Goal: Transaction & Acquisition: Purchase product/service

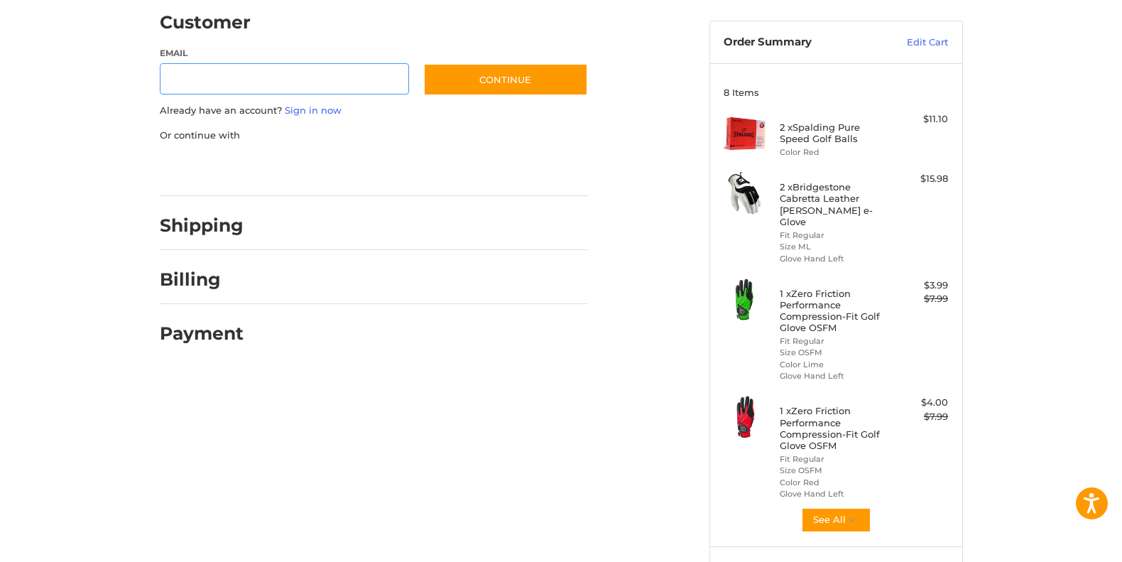
scroll to position [120, 0]
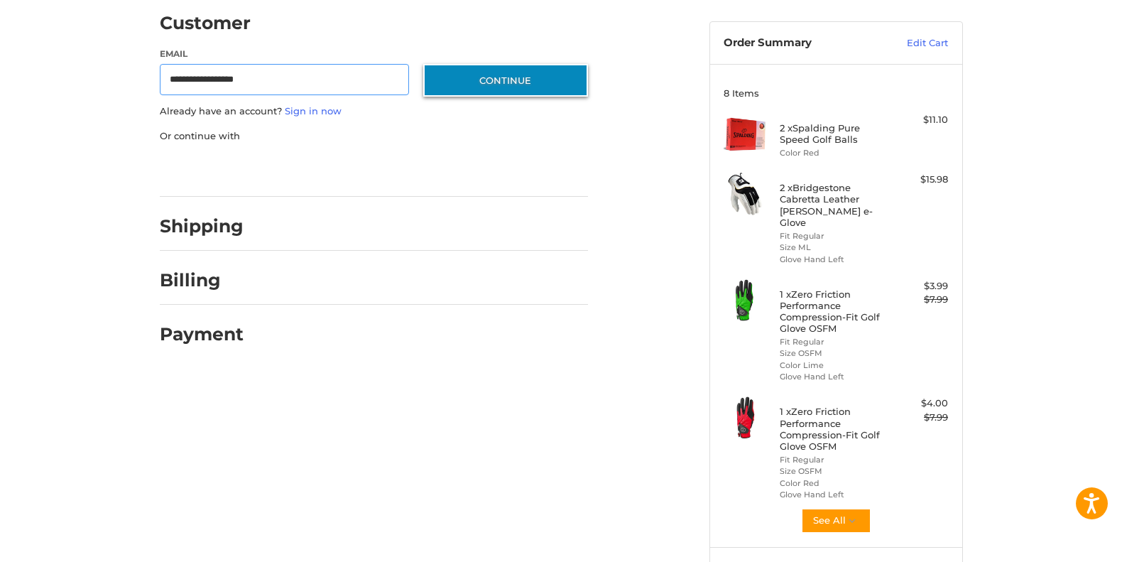
type input "**********"
click at [521, 82] on button "Continue" at bounding box center [505, 80] width 165 height 33
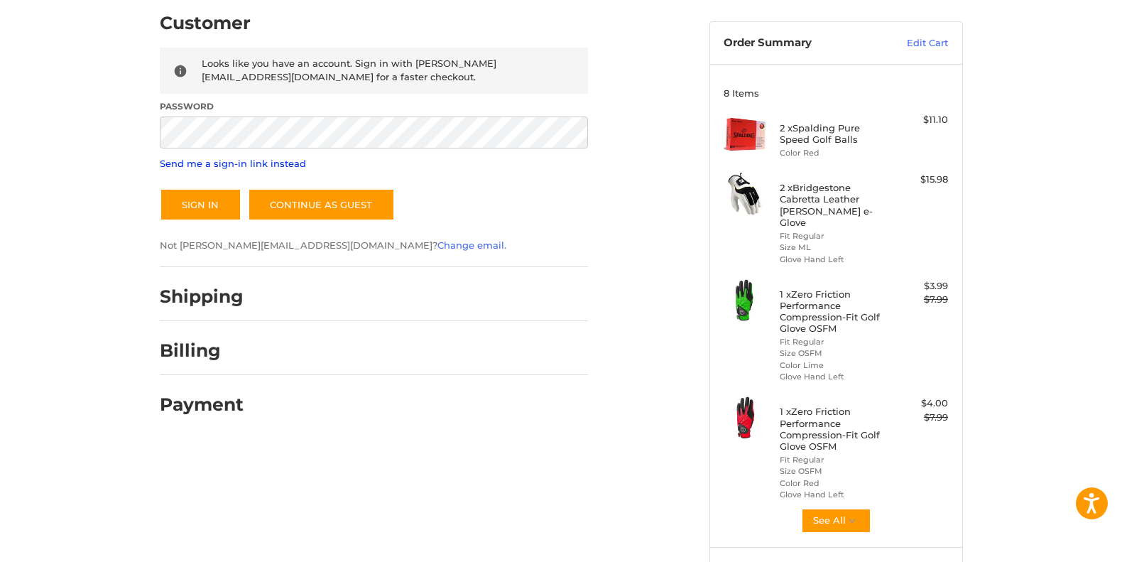
click at [290, 161] on link "Send me a sign-in link instead" at bounding box center [233, 163] width 146 height 11
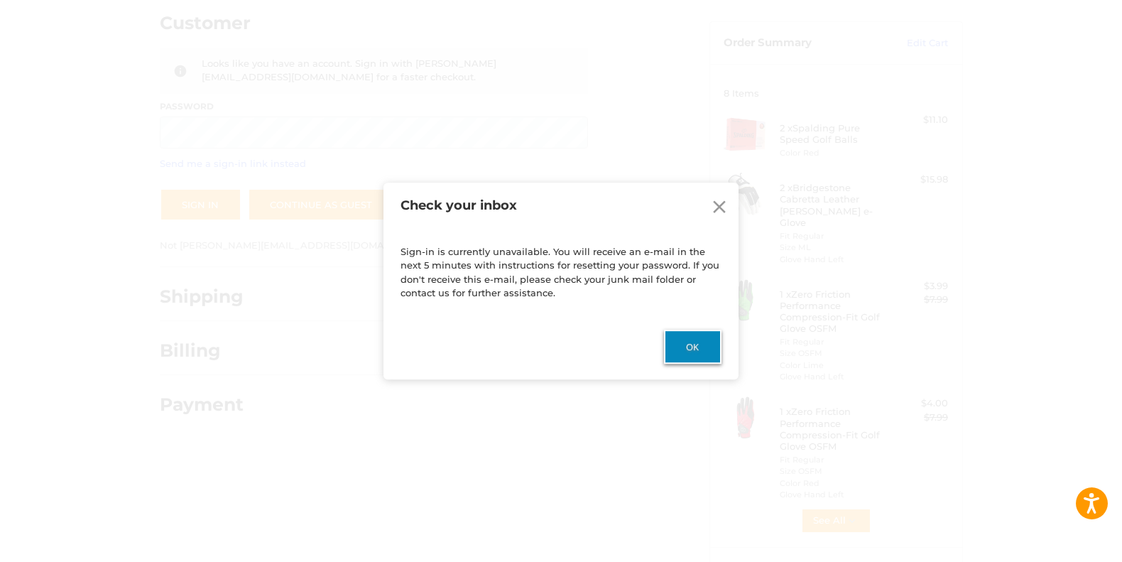
click at [693, 347] on button "Ok" at bounding box center [693, 346] width 58 height 34
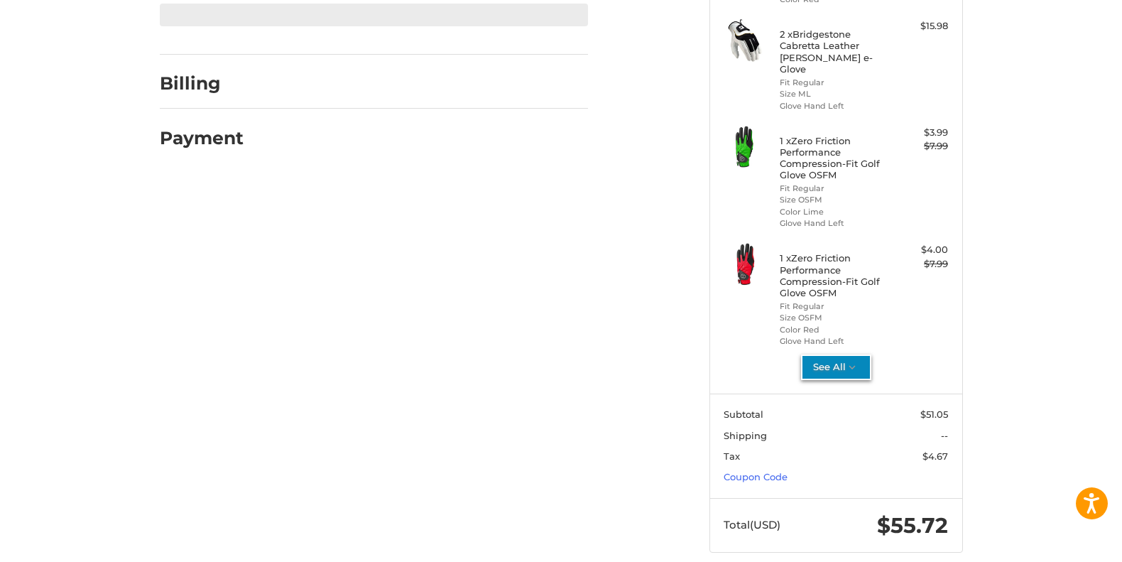
scroll to position [273, 0]
click at [849, 361] on icon "button" at bounding box center [852, 367] width 13 height 13
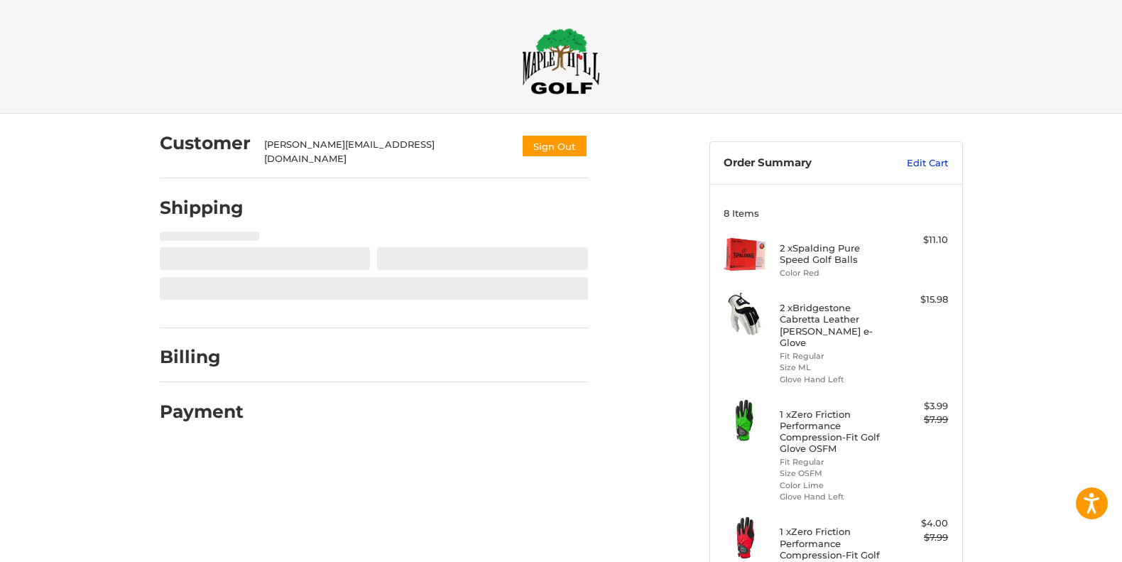
scroll to position [0, 0]
click at [927, 163] on link "Edit Cart" at bounding box center [912, 163] width 72 height 14
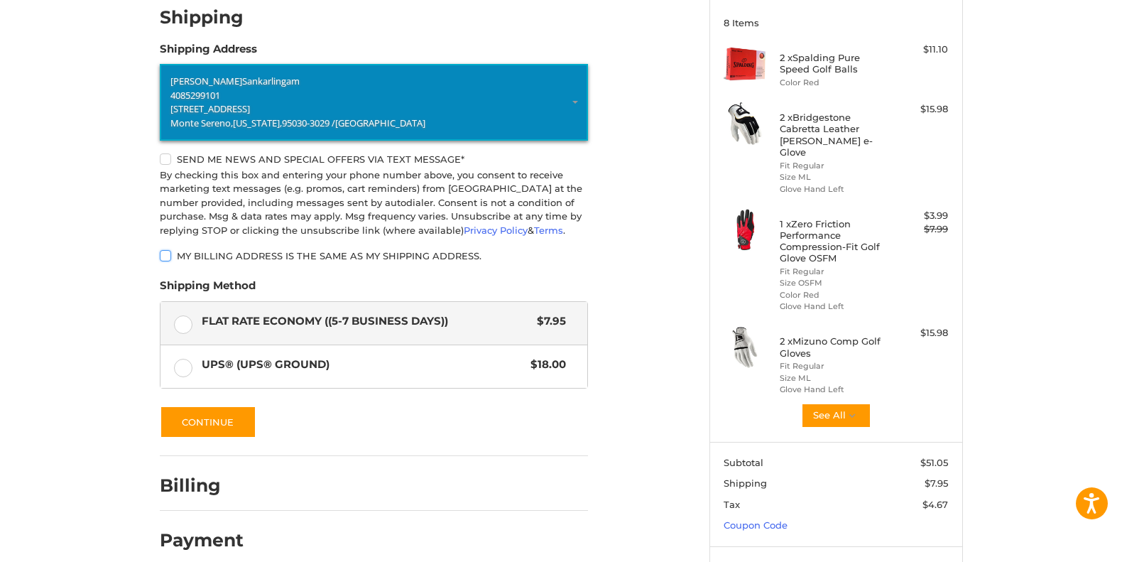
scroll to position [198, 0]
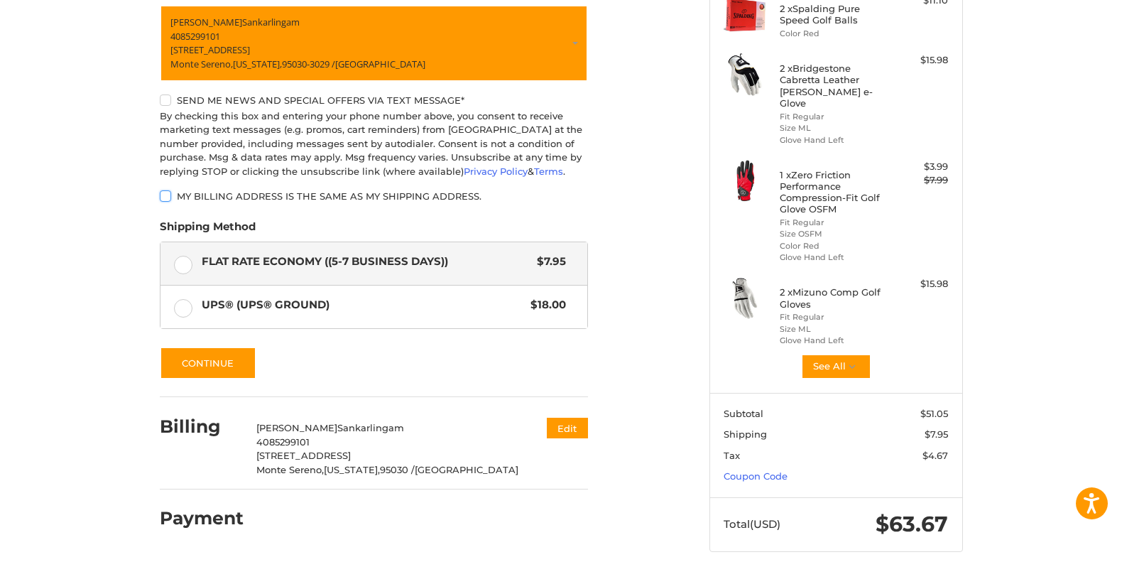
scroll to position [239, 0]
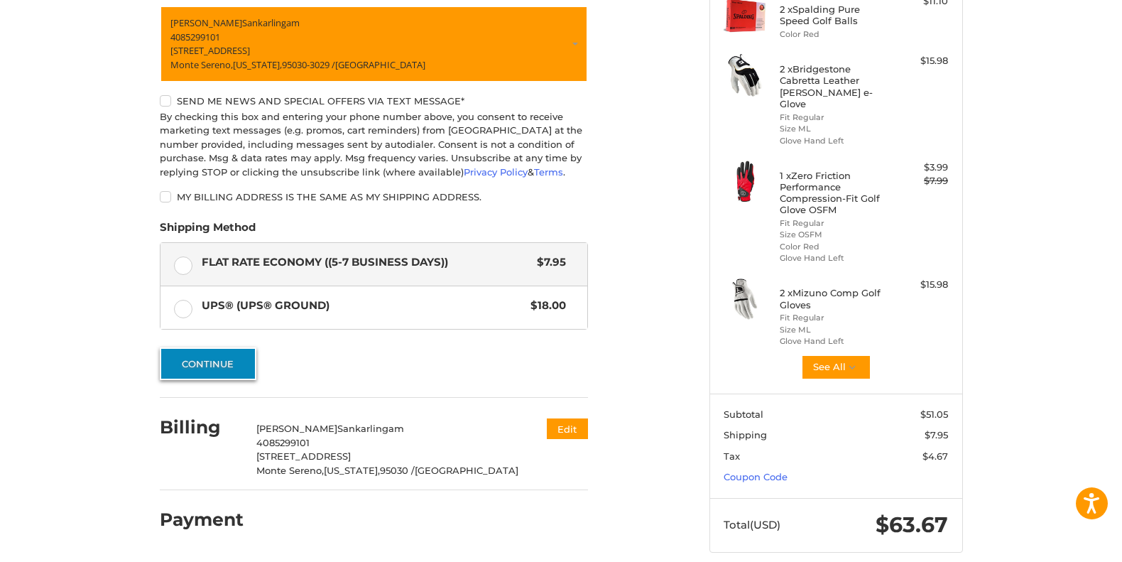
click at [204, 363] on button "Continue" at bounding box center [208, 363] width 97 height 33
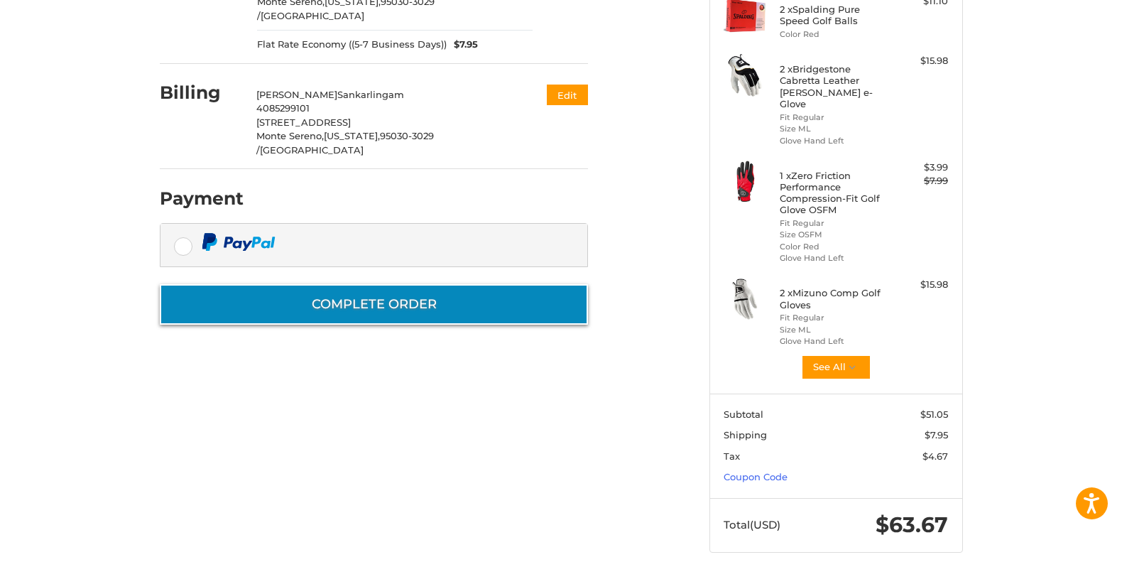
click at [393, 284] on button "Complete order" at bounding box center [374, 304] width 428 height 40
